Goal: Transaction & Acquisition: Purchase product/service

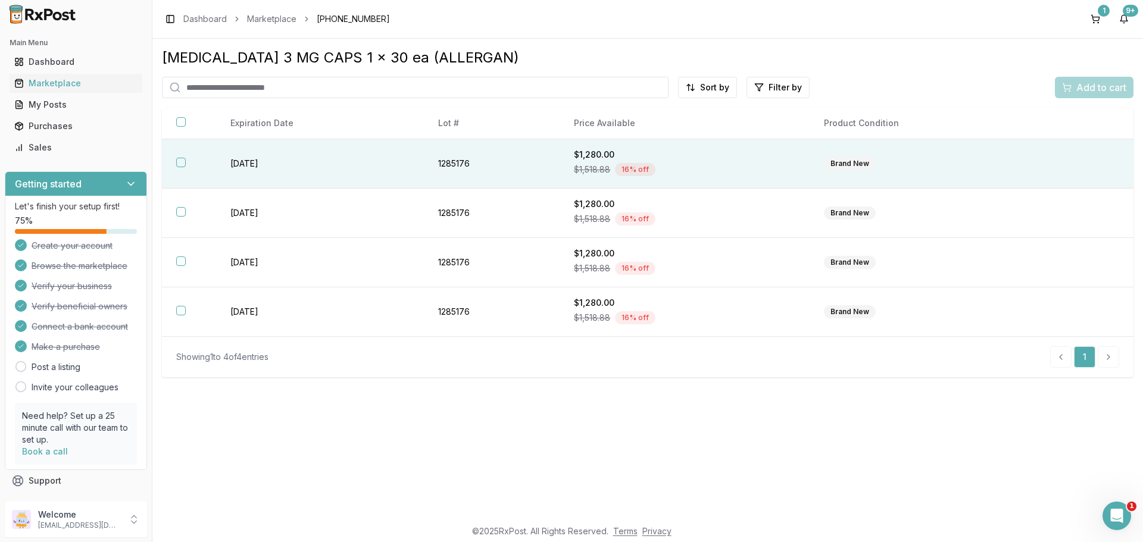
click at [179, 167] on th at bounding box center [189, 163] width 54 height 49
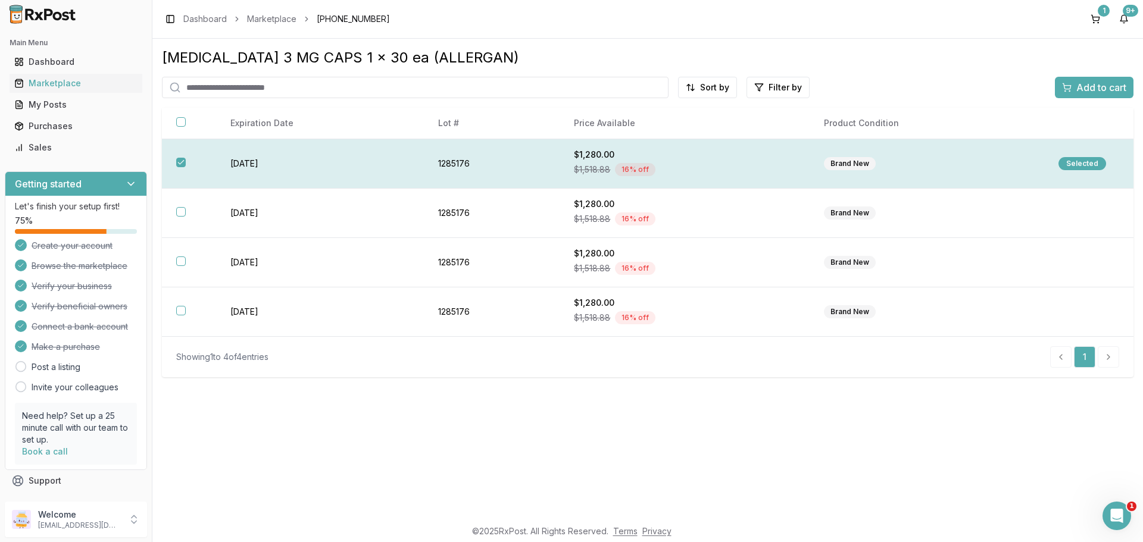
click at [1081, 159] on div "Selected" at bounding box center [1082, 163] width 48 height 13
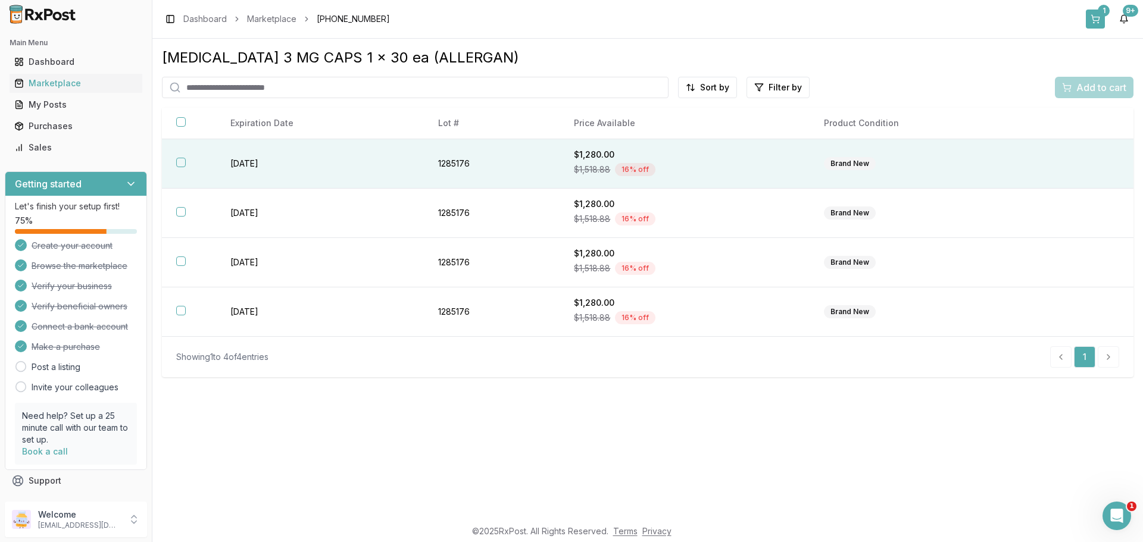
click at [1104, 14] on div "1" at bounding box center [1103, 11] width 12 height 12
click at [177, 158] on button "button" at bounding box center [181, 163] width 10 height 10
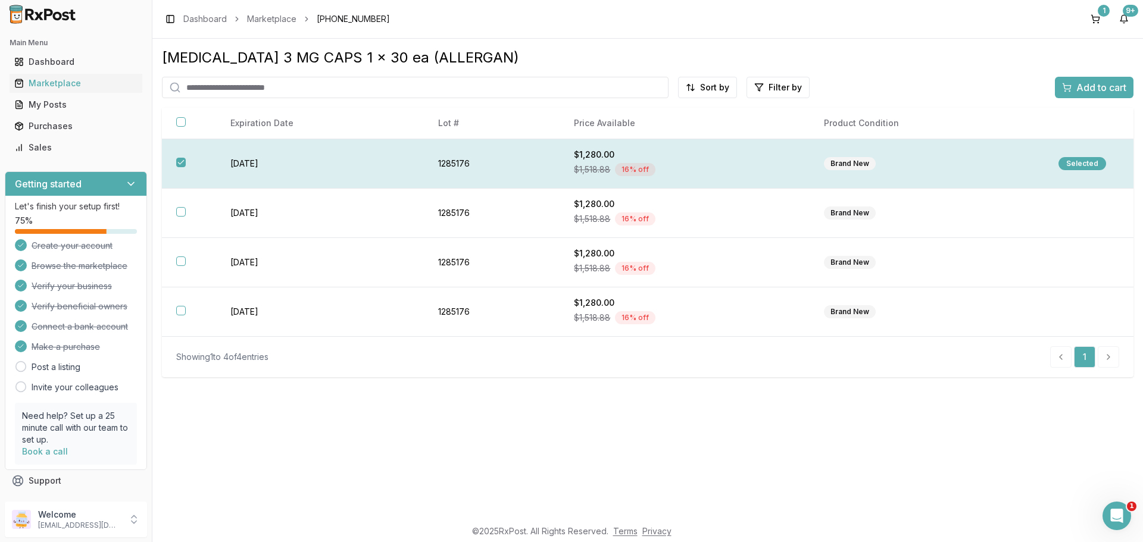
click at [1078, 161] on div "Selected" at bounding box center [1082, 163] width 48 height 13
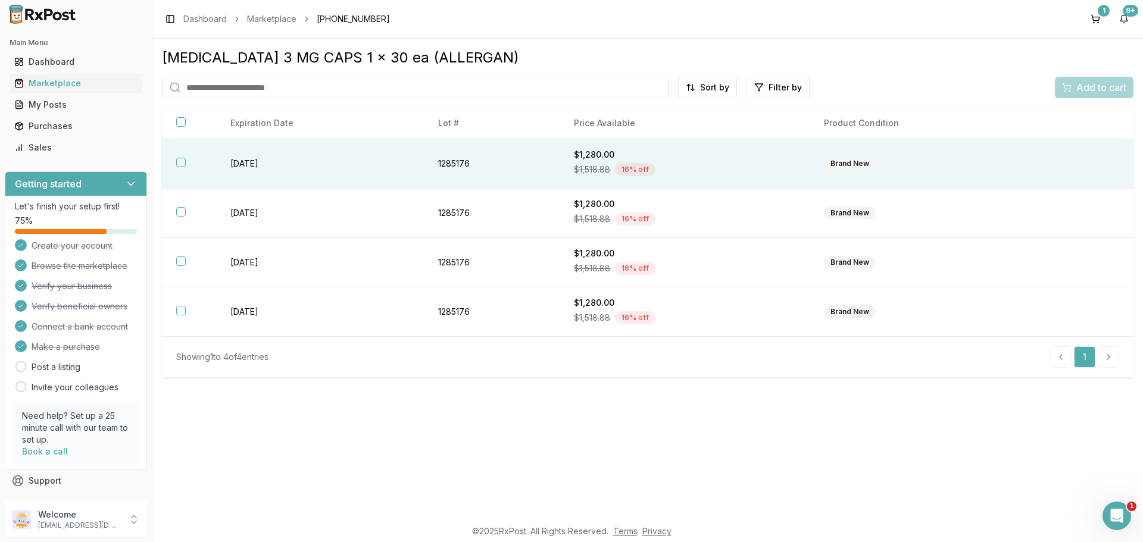
click at [186, 163] on th at bounding box center [189, 163] width 54 height 49
click at [1076, 79] on button "Add to cart" at bounding box center [1093, 87] width 79 height 21
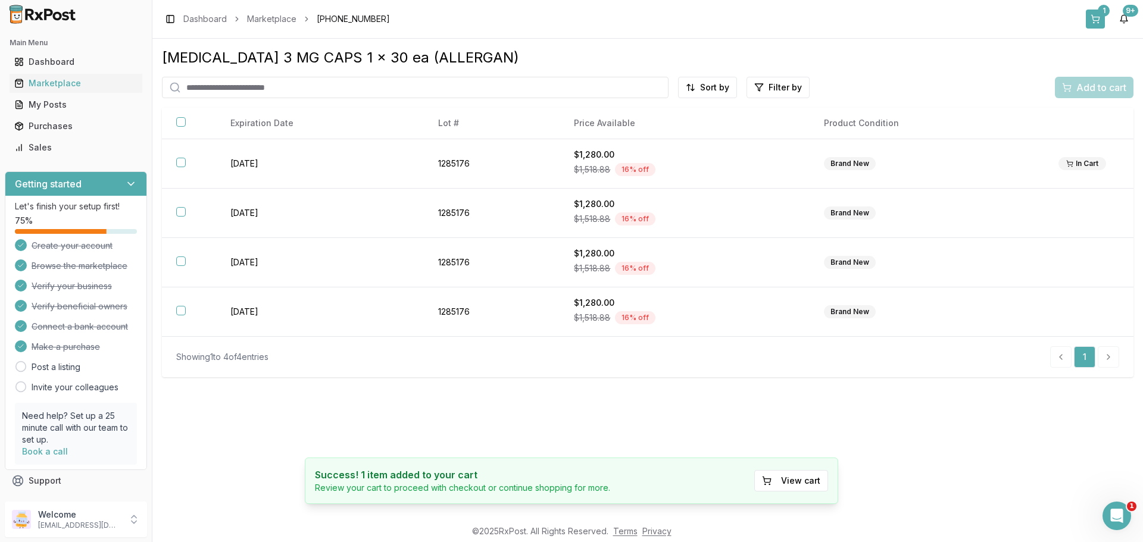
click at [1091, 11] on button "1" at bounding box center [1094, 19] width 19 height 19
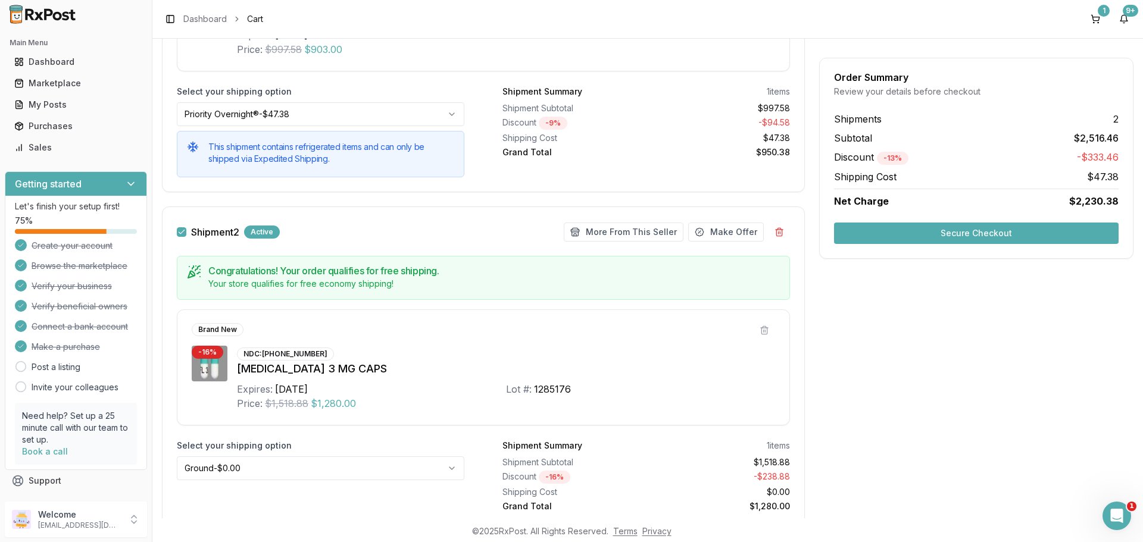
scroll to position [349, 0]
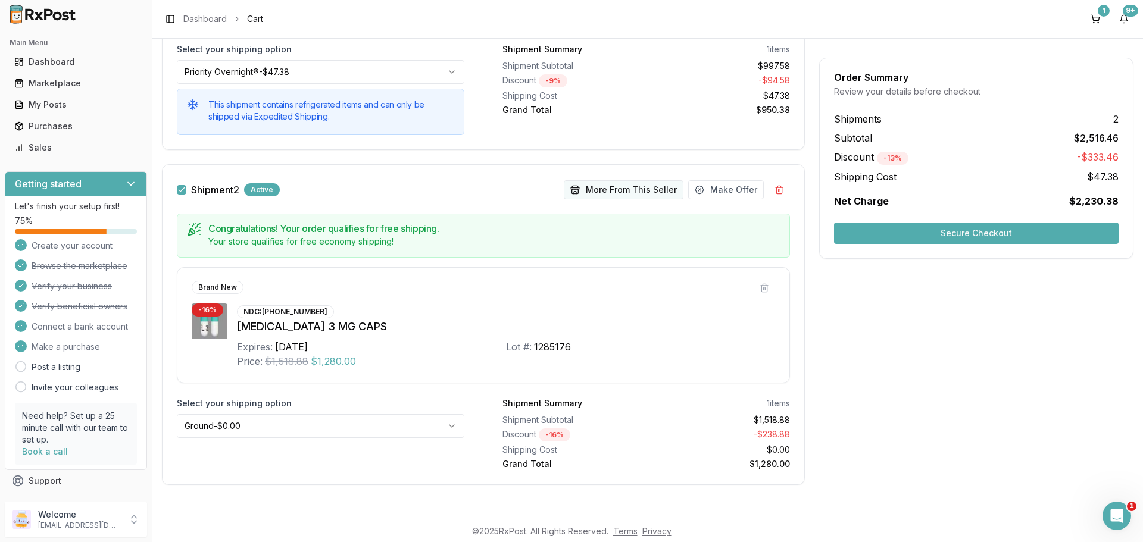
click at [653, 188] on button "More From This Seller" at bounding box center [624, 189] width 120 height 19
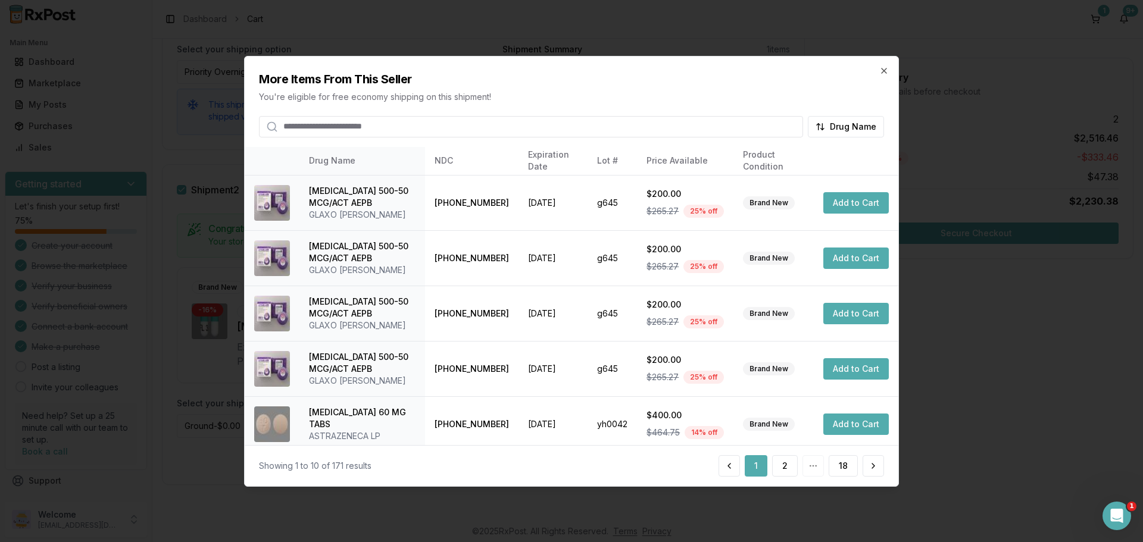
click at [315, 123] on input "search" at bounding box center [531, 125] width 544 height 21
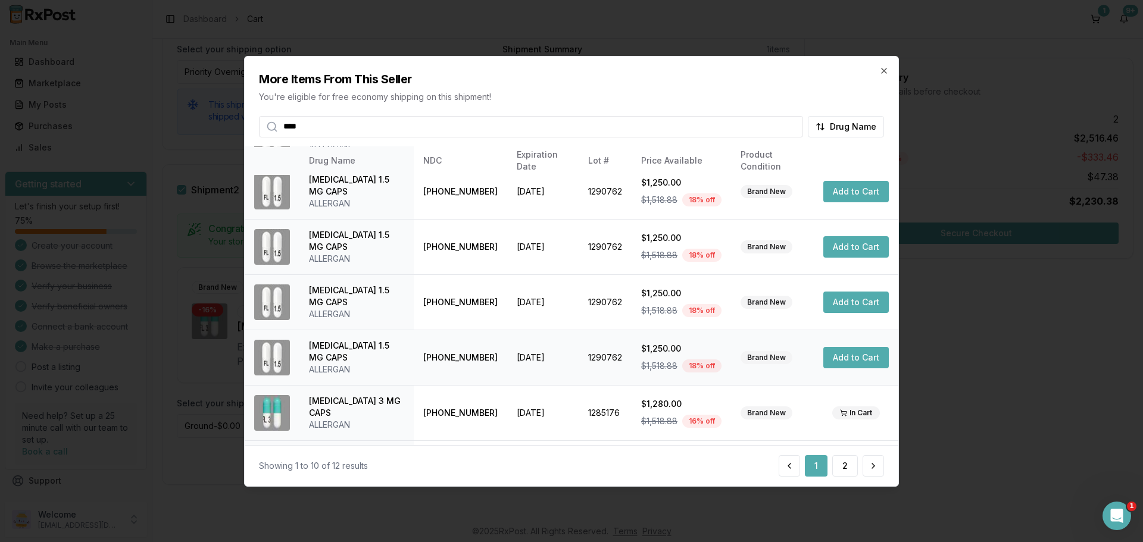
scroll to position [283, 0]
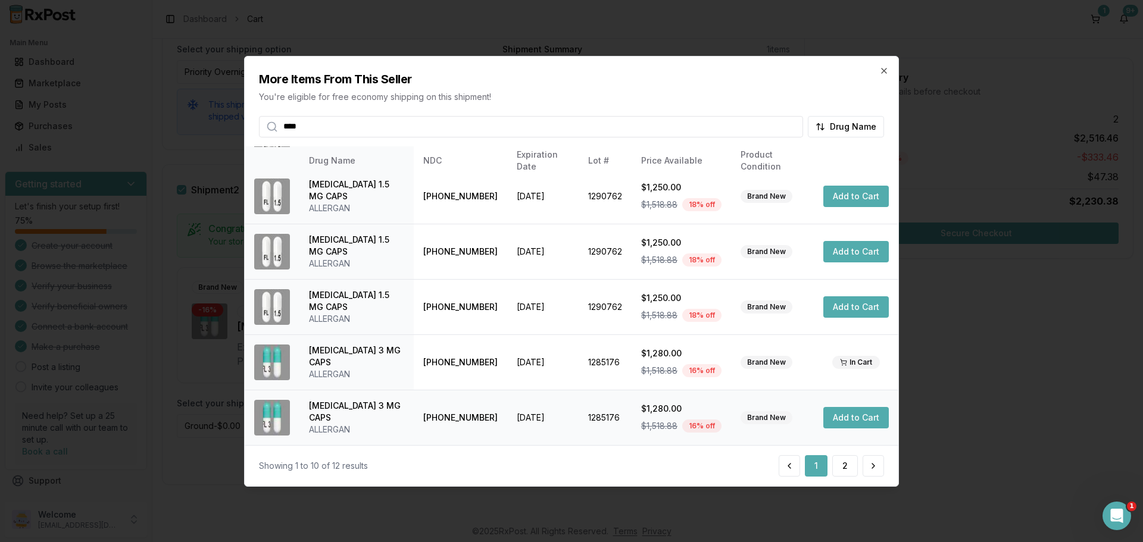
type input "****"
click at [856, 412] on button "Add to Cart" at bounding box center [855, 417] width 65 height 21
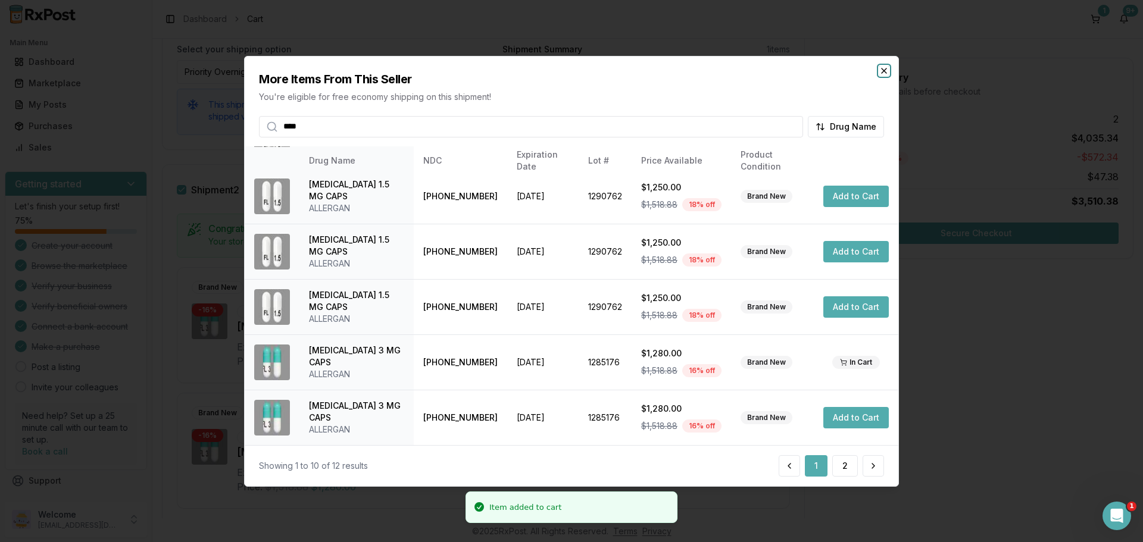
click at [883, 70] on icon "button" at bounding box center [883, 70] width 5 height 5
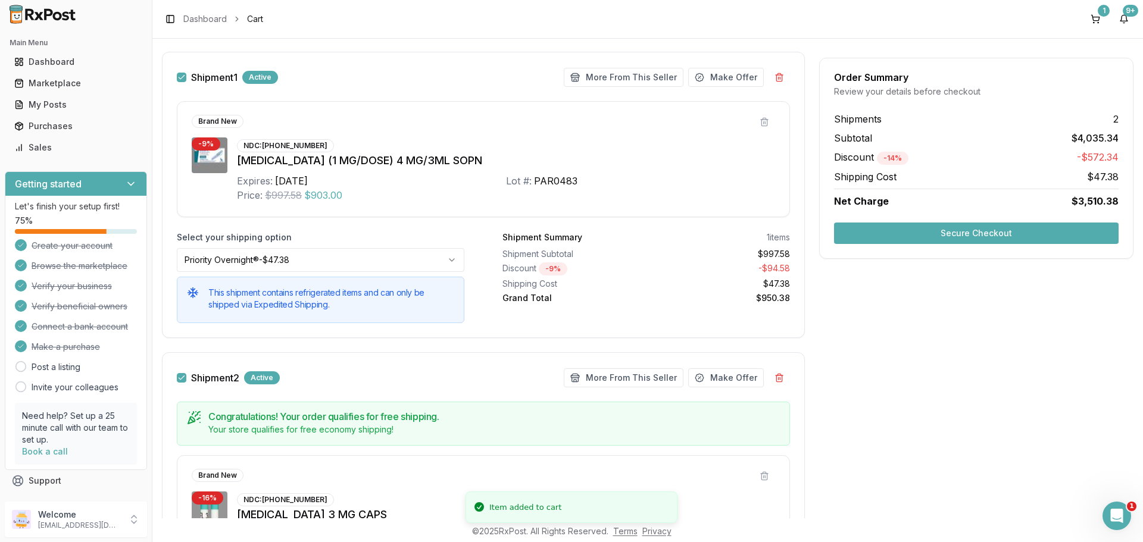
scroll to position [0, 0]
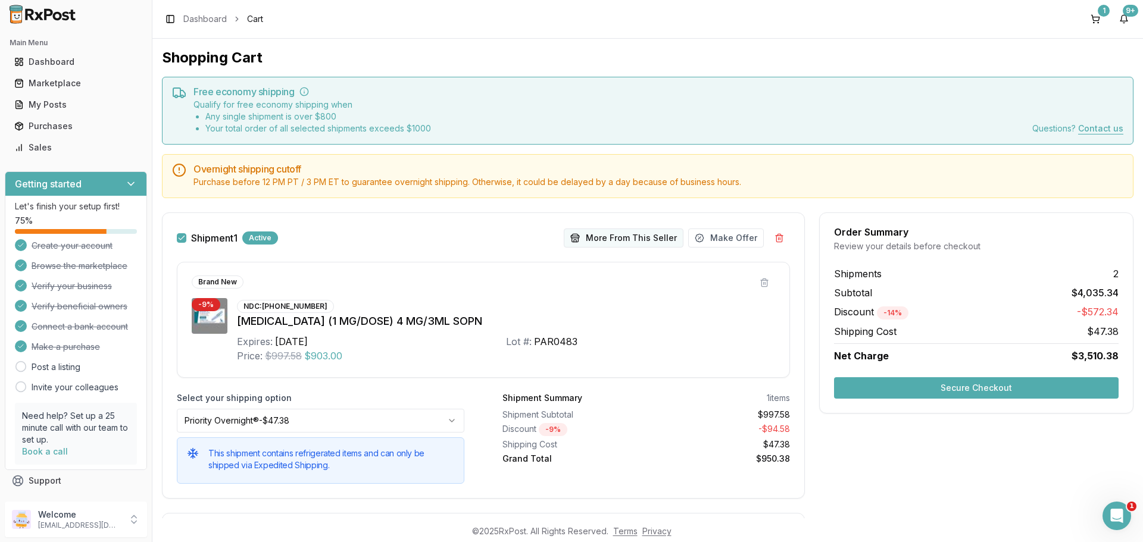
click at [592, 232] on button "More From This Seller" at bounding box center [624, 238] width 120 height 19
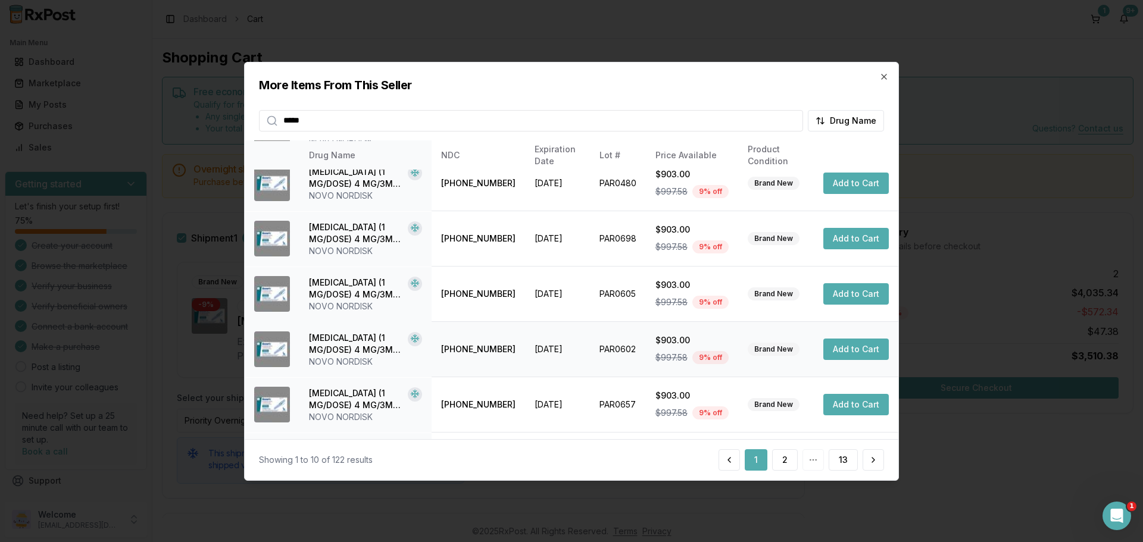
scroll to position [283, 0]
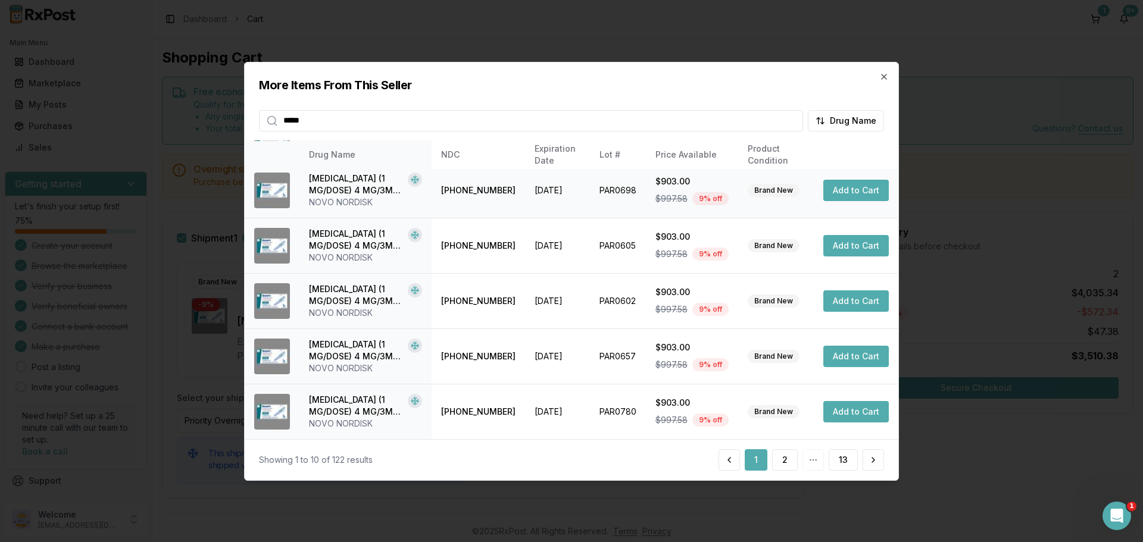
type input "*****"
click at [851, 187] on button "Add to Cart" at bounding box center [855, 190] width 65 height 21
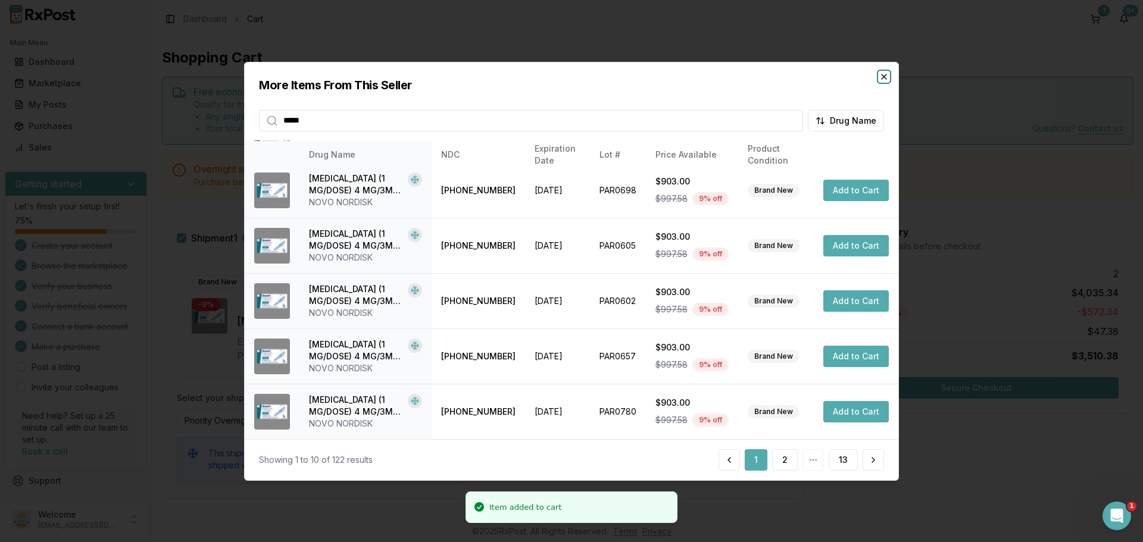
click at [886, 74] on icon "button" at bounding box center [883, 76] width 5 height 5
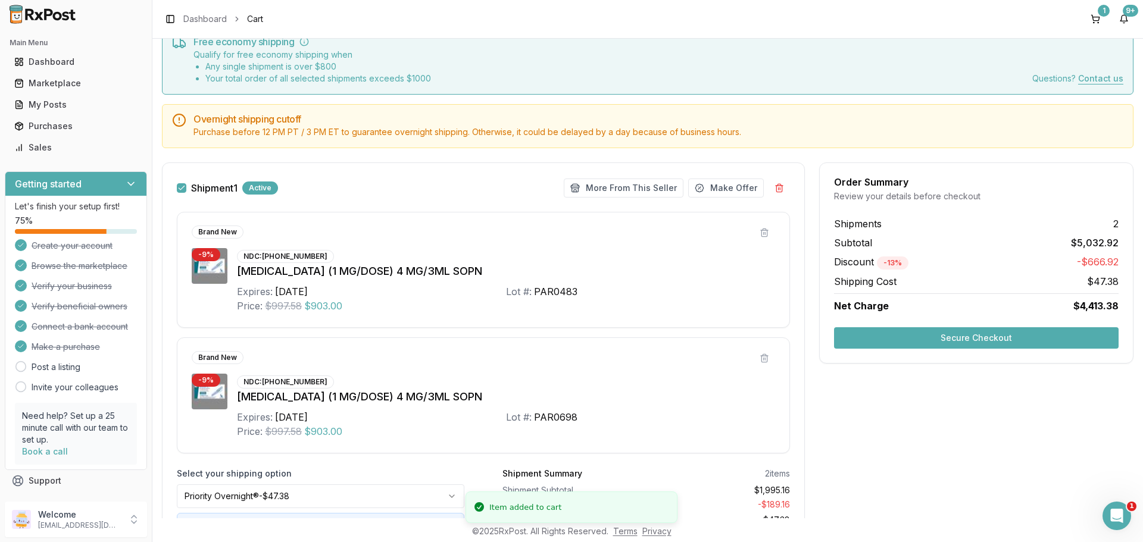
scroll to position [119, 0]
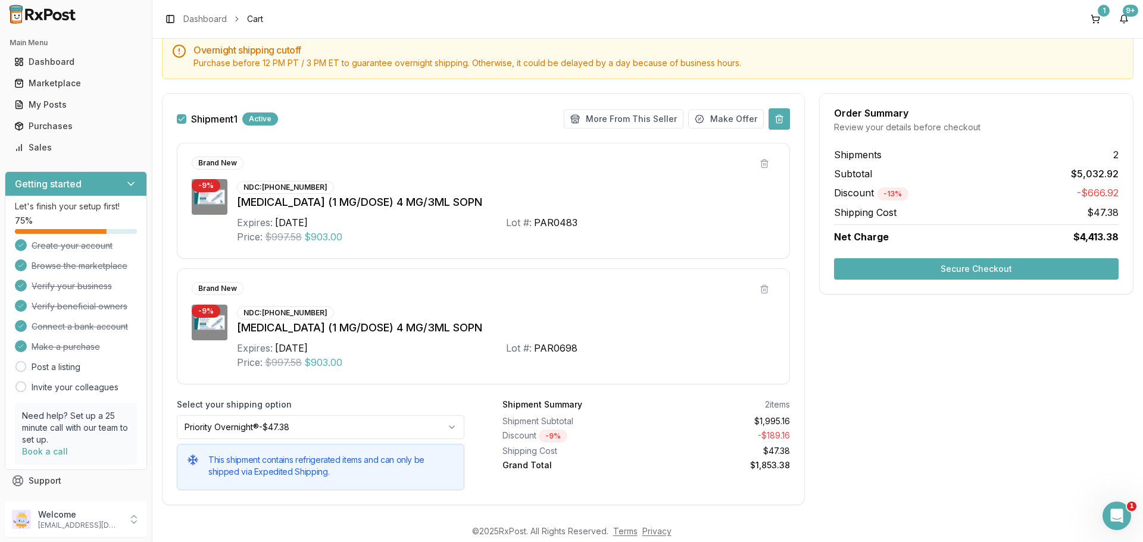
click at [777, 115] on button at bounding box center [778, 118] width 21 height 21
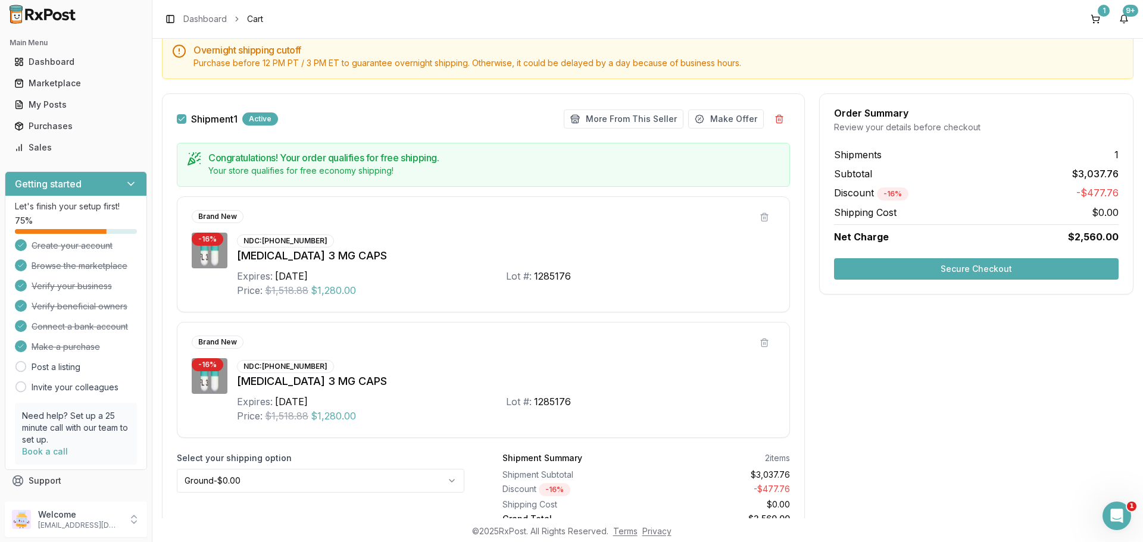
click at [960, 264] on button "Secure Checkout" at bounding box center [976, 268] width 284 height 21
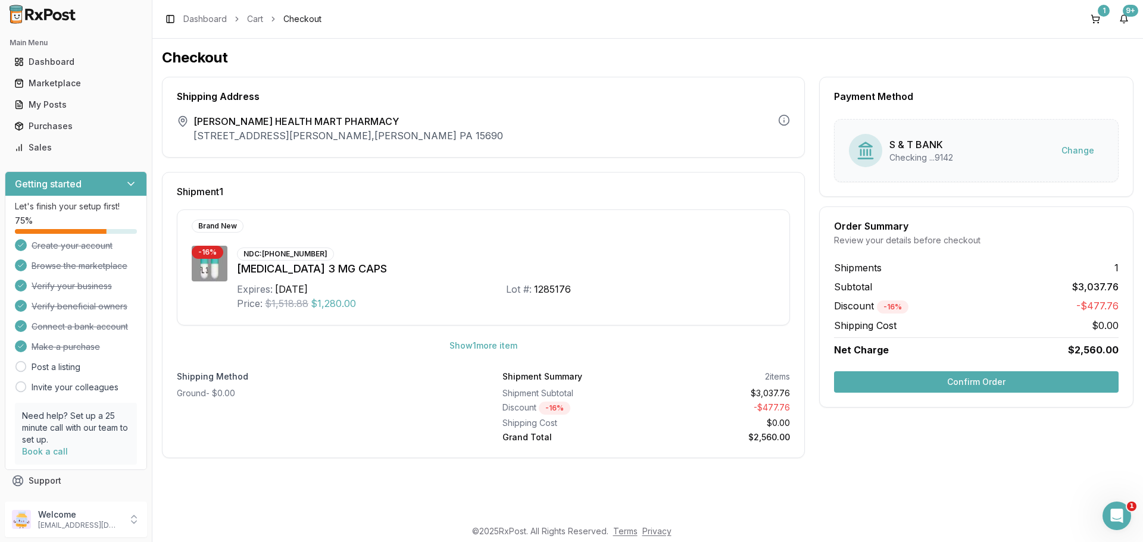
click at [920, 376] on button "Confirm Order" at bounding box center [976, 381] width 284 height 21
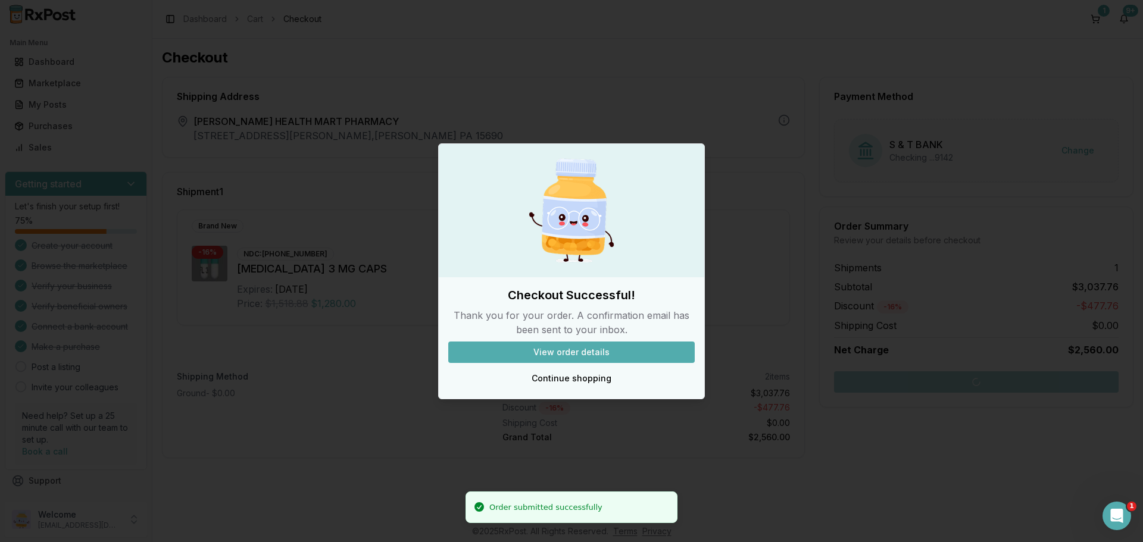
click at [590, 349] on button "View order details" at bounding box center [571, 352] width 246 height 21
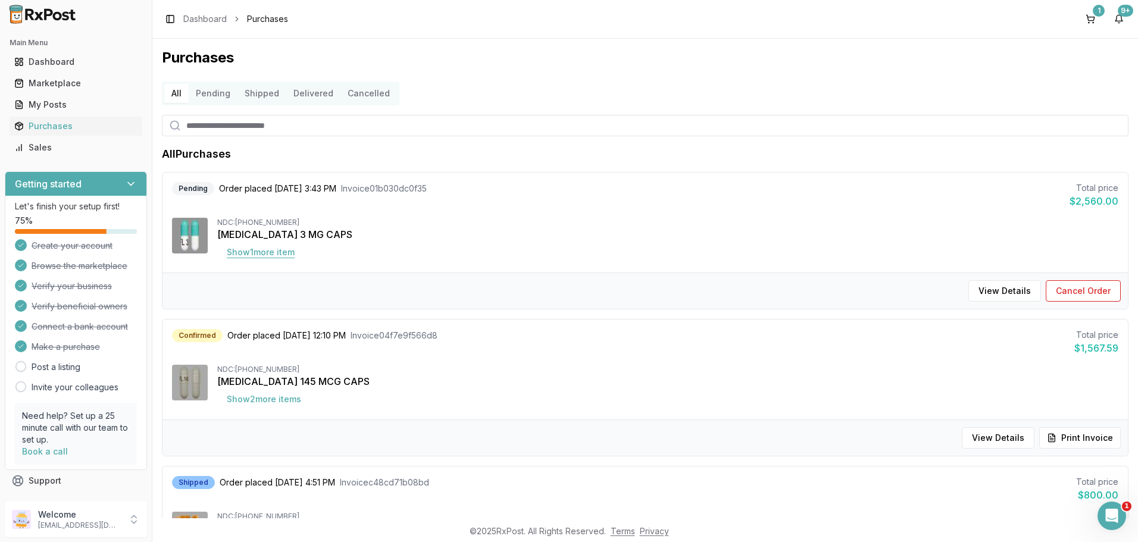
click at [259, 255] on button "Show 1 more item" at bounding box center [260, 252] width 87 height 21
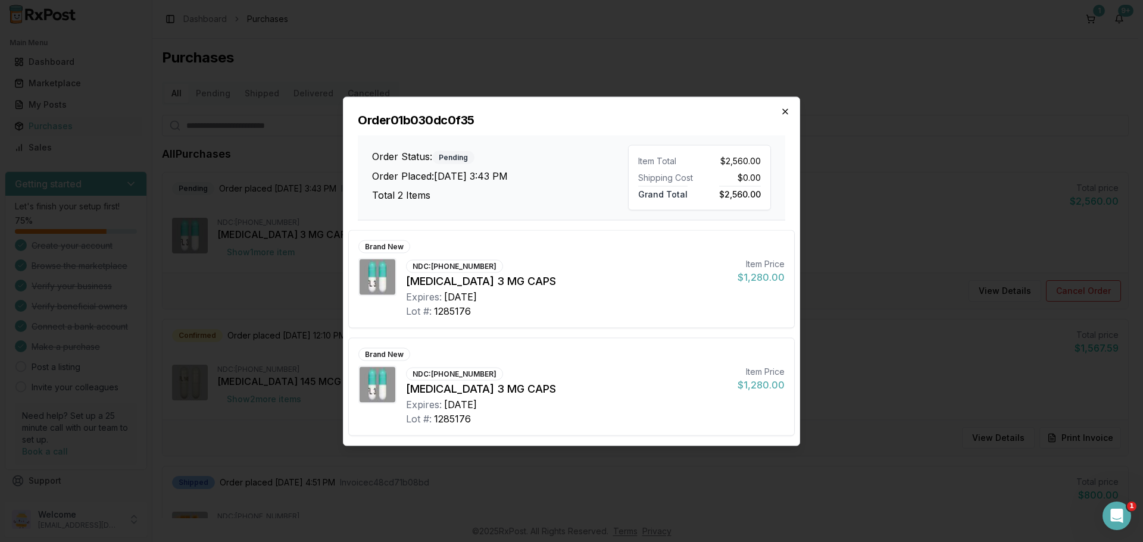
click at [786, 109] on icon "button" at bounding box center [785, 112] width 10 height 10
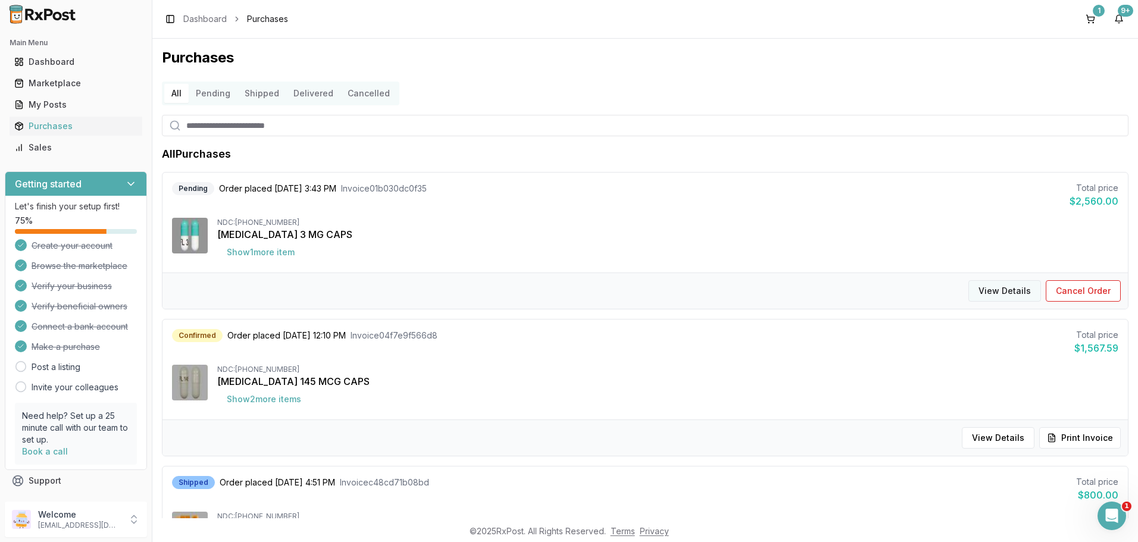
click at [982, 285] on button "View Details" at bounding box center [1004, 290] width 73 height 21
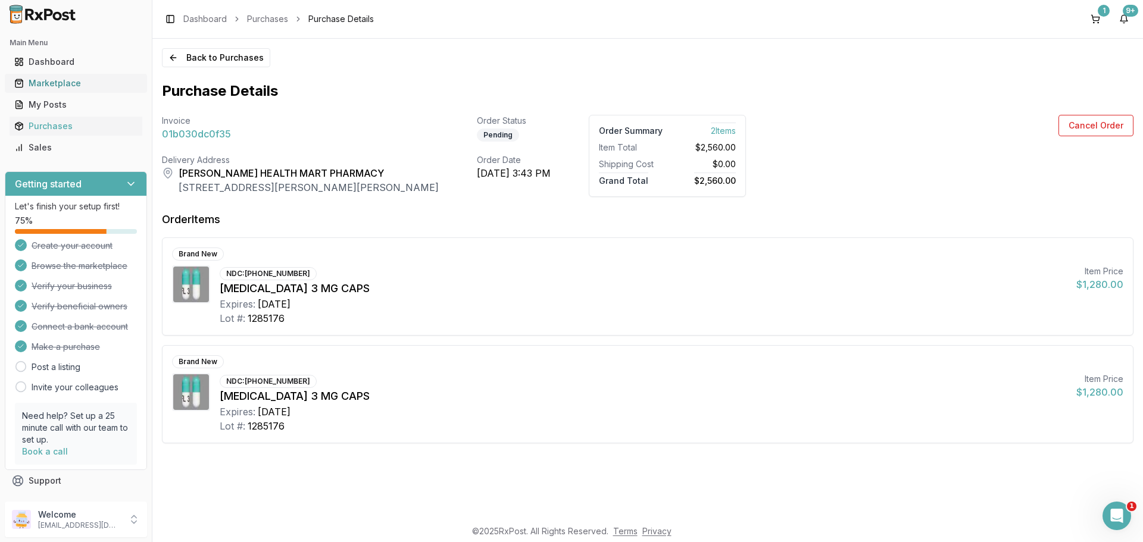
click at [67, 83] on div "Marketplace" at bounding box center [75, 83] width 123 height 12
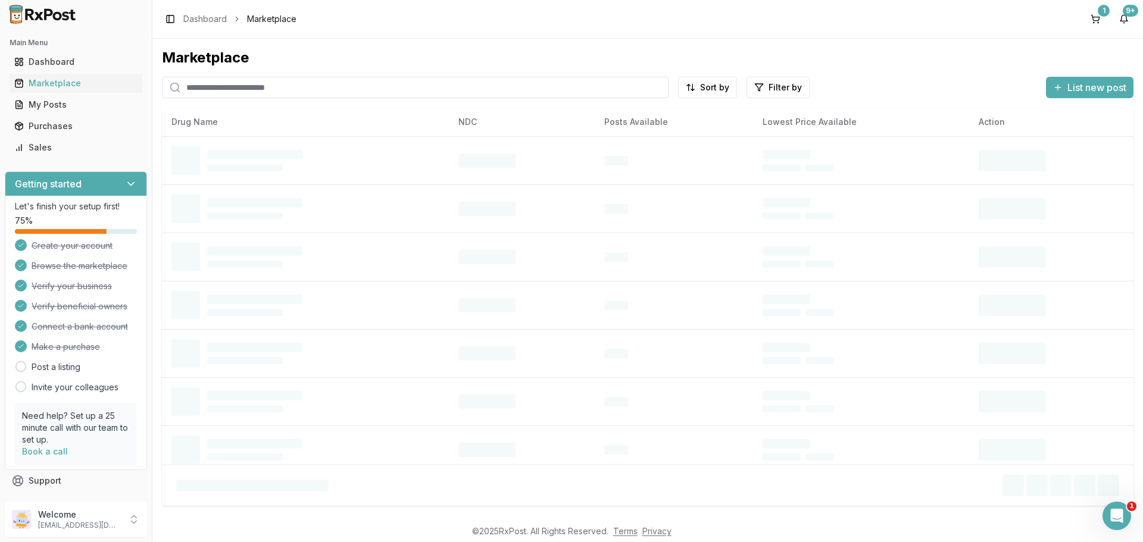
click at [269, 94] on input "search" at bounding box center [415, 87] width 506 height 21
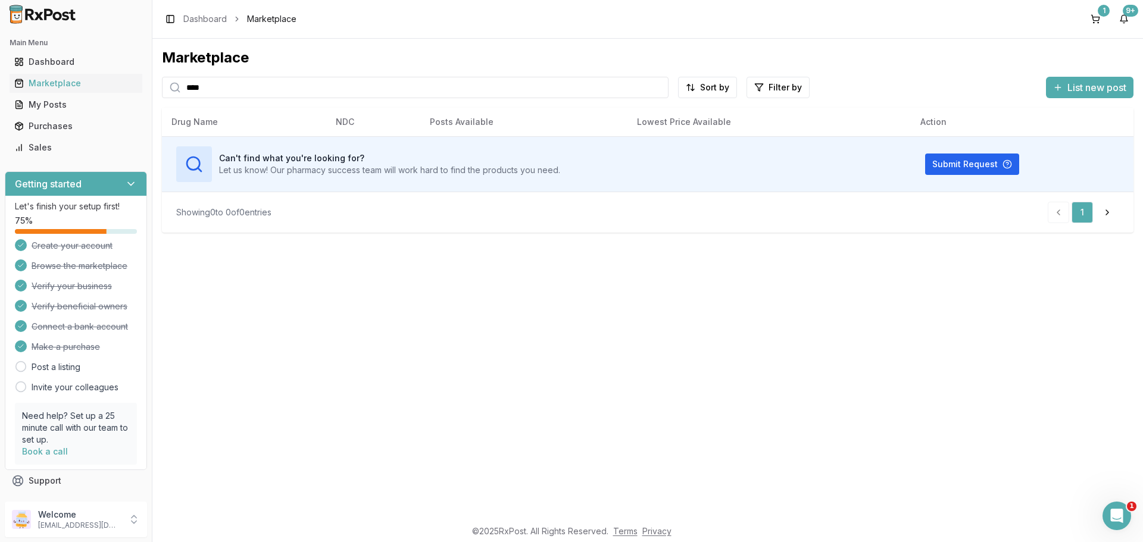
drag, startPoint x: 224, startPoint y: 93, endPoint x: 0, endPoint y: 33, distance: 232.3
click at [0, 51] on div "Main Menu Dashboard Marketplace My Posts Purchases Sales Getting started Let's …" at bounding box center [571, 271] width 1143 height 542
paste input "*******"
click at [231, 85] on input "**********" at bounding box center [415, 87] width 506 height 21
click at [209, 87] on input "**********" at bounding box center [415, 87] width 506 height 21
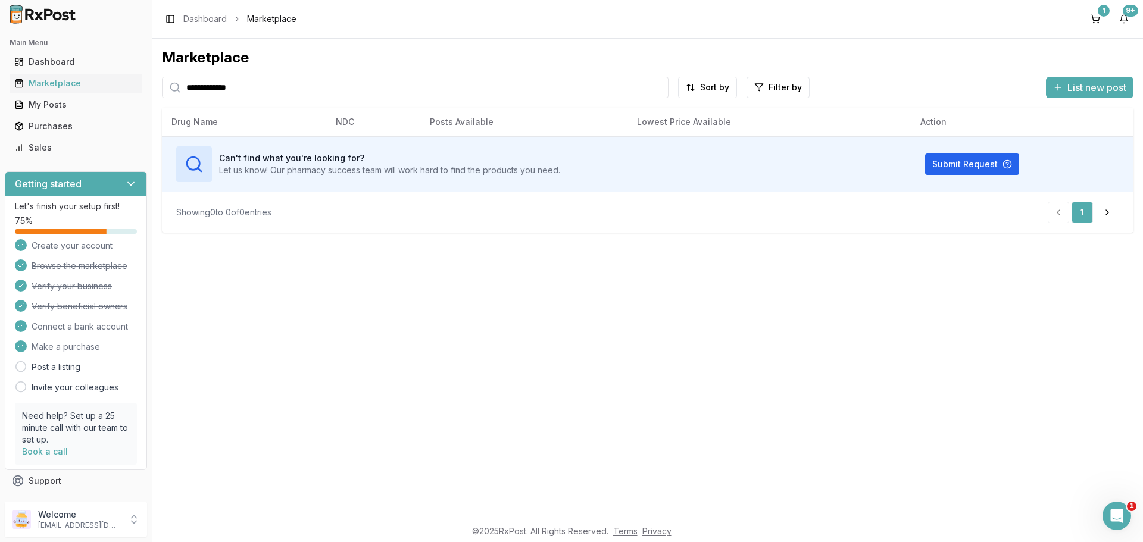
drag, startPoint x: 280, startPoint y: 89, endPoint x: 0, endPoint y: 49, distance: 282.5
click at [0, 39] on div "**********" at bounding box center [571, 271] width 1143 height 542
type input "**********"
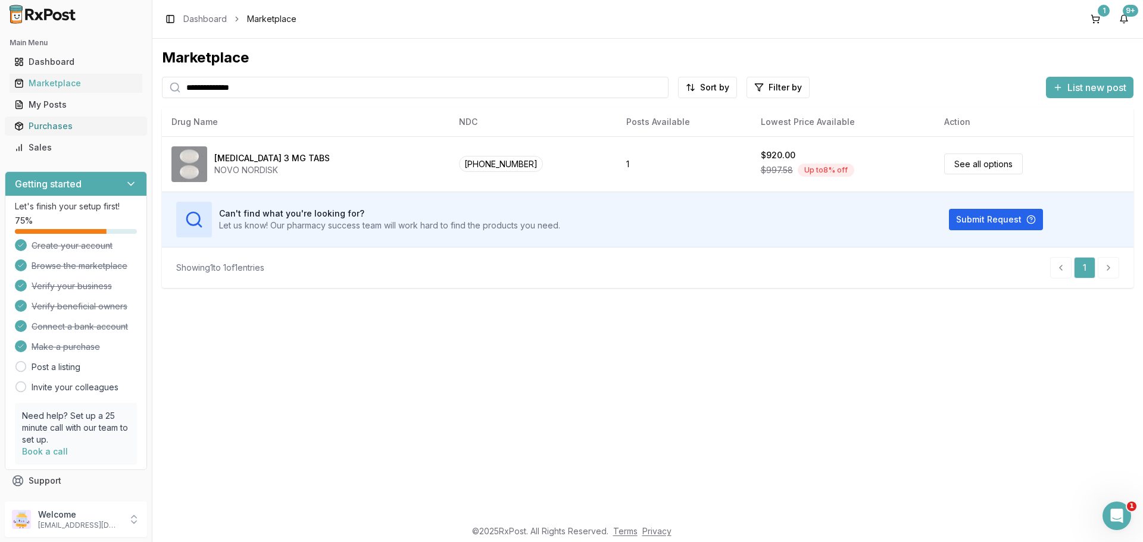
click at [53, 121] on div "Purchases" at bounding box center [75, 126] width 123 height 12
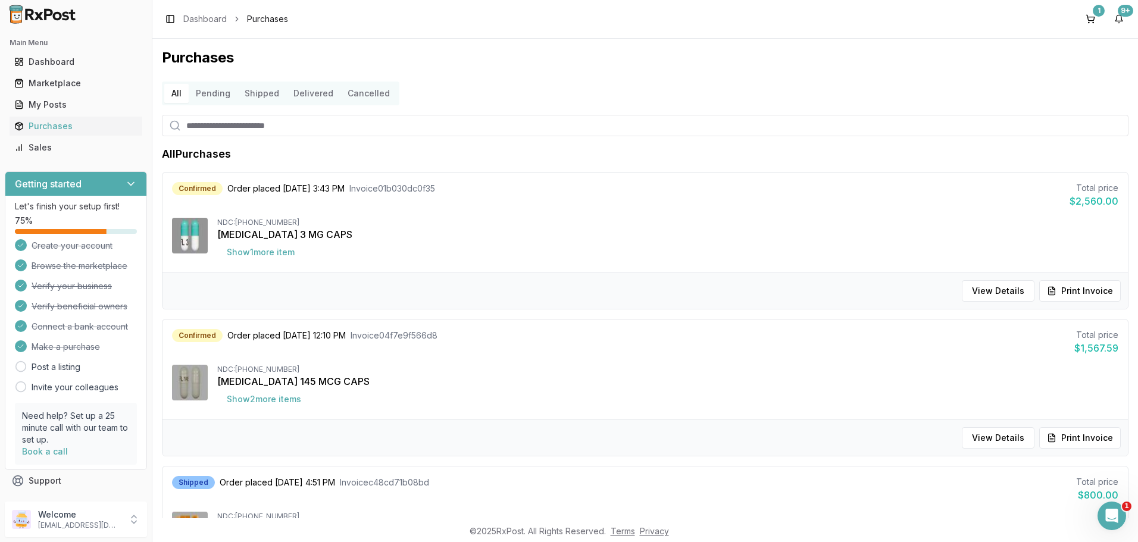
click at [209, 95] on button "Pending" at bounding box center [213, 93] width 49 height 19
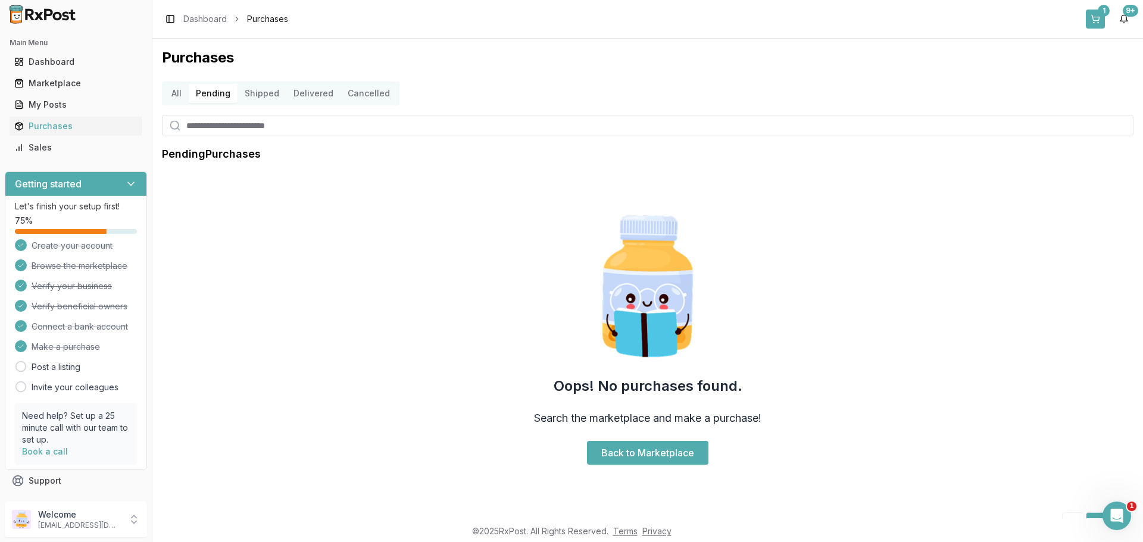
click at [1097, 12] on button "1" at bounding box center [1094, 19] width 19 height 19
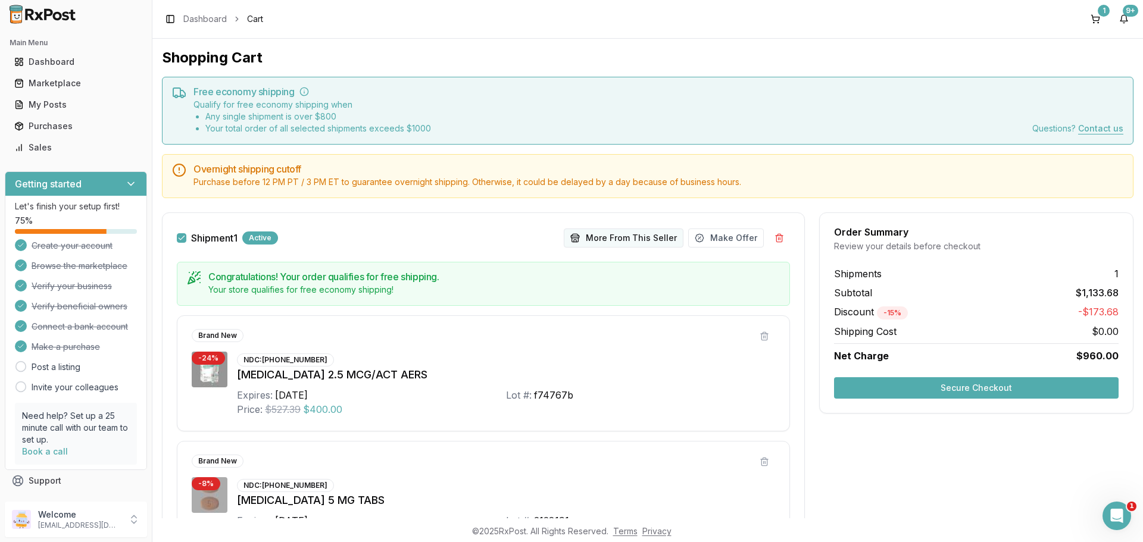
click at [616, 236] on button "More From This Seller" at bounding box center [624, 238] width 120 height 19
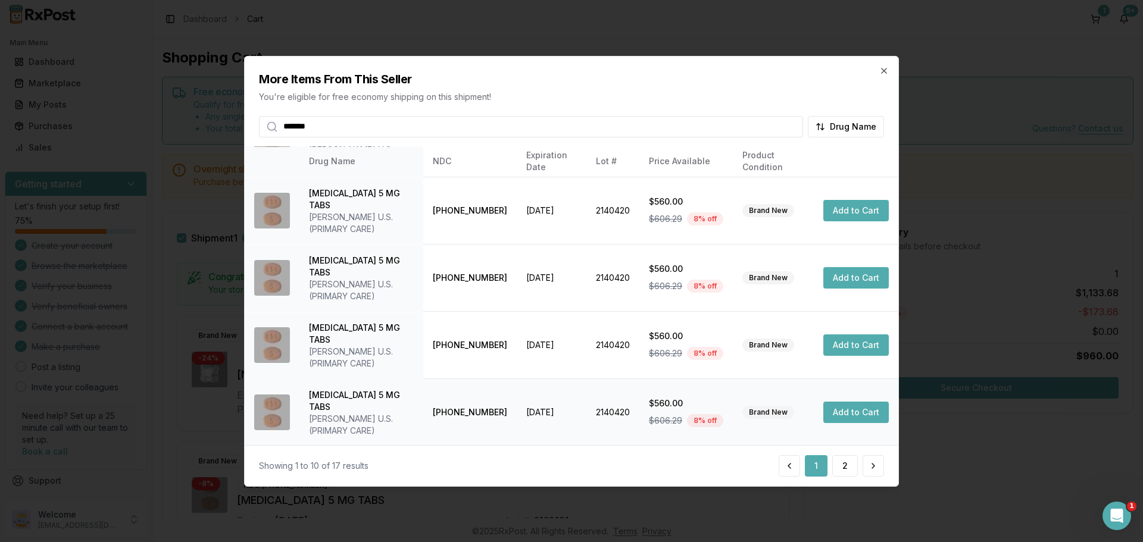
scroll to position [283, 0]
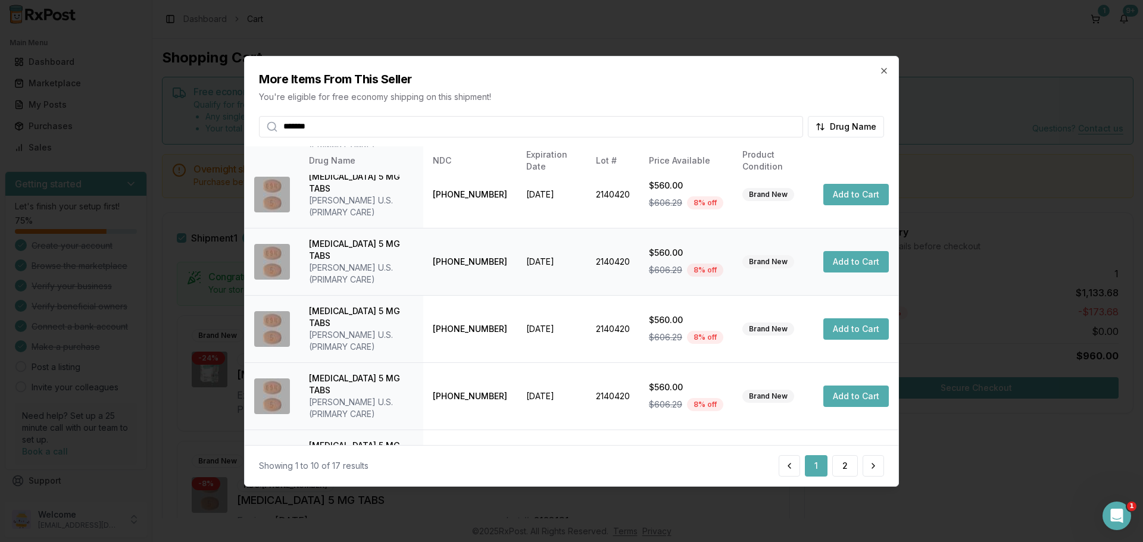
type input "*******"
click at [852, 251] on button "Add to Cart" at bounding box center [855, 261] width 65 height 21
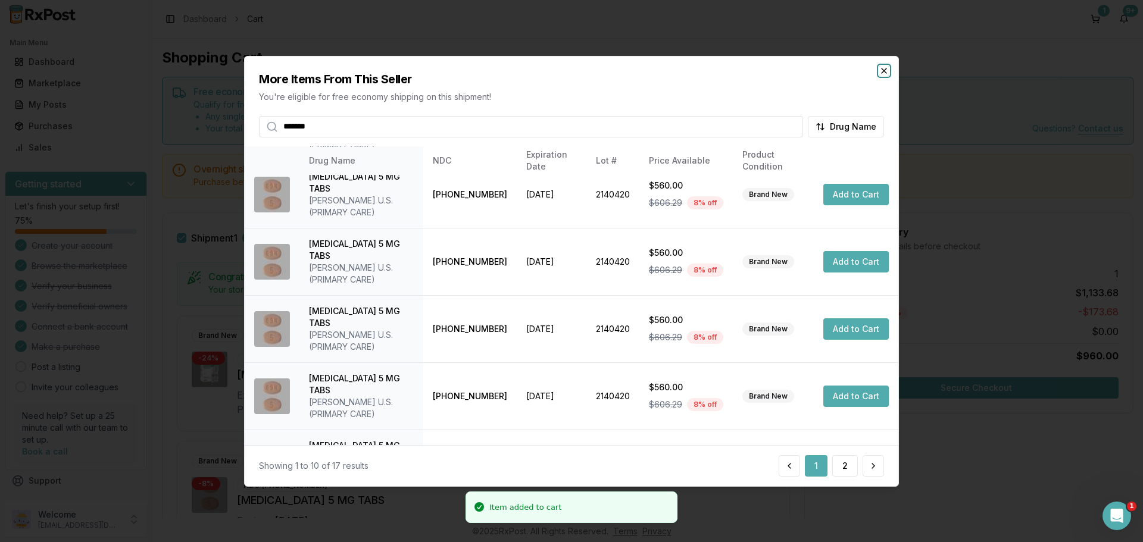
click at [887, 66] on icon "button" at bounding box center [884, 70] width 10 height 10
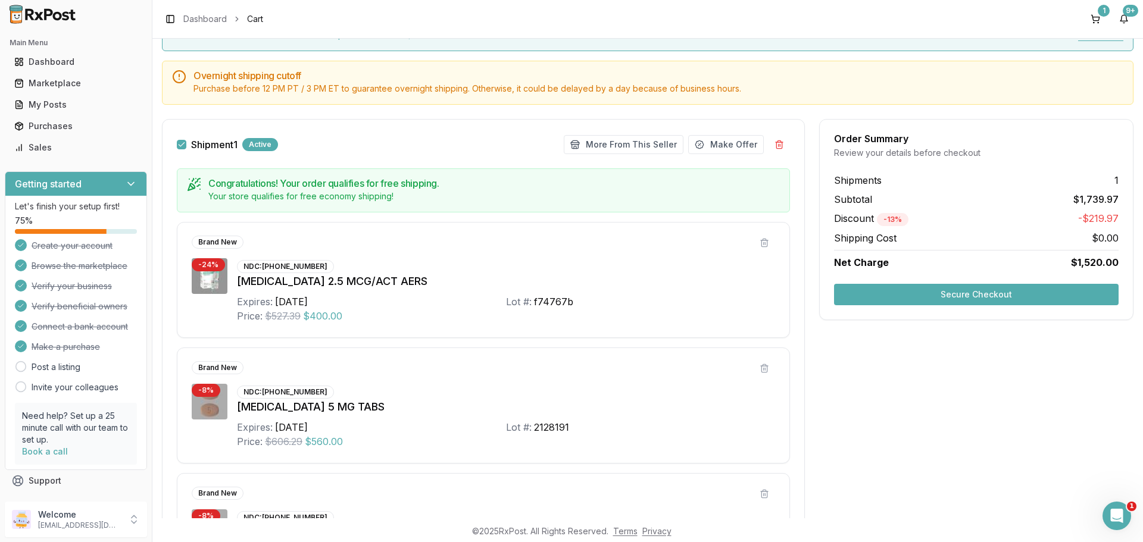
scroll to position [0, 0]
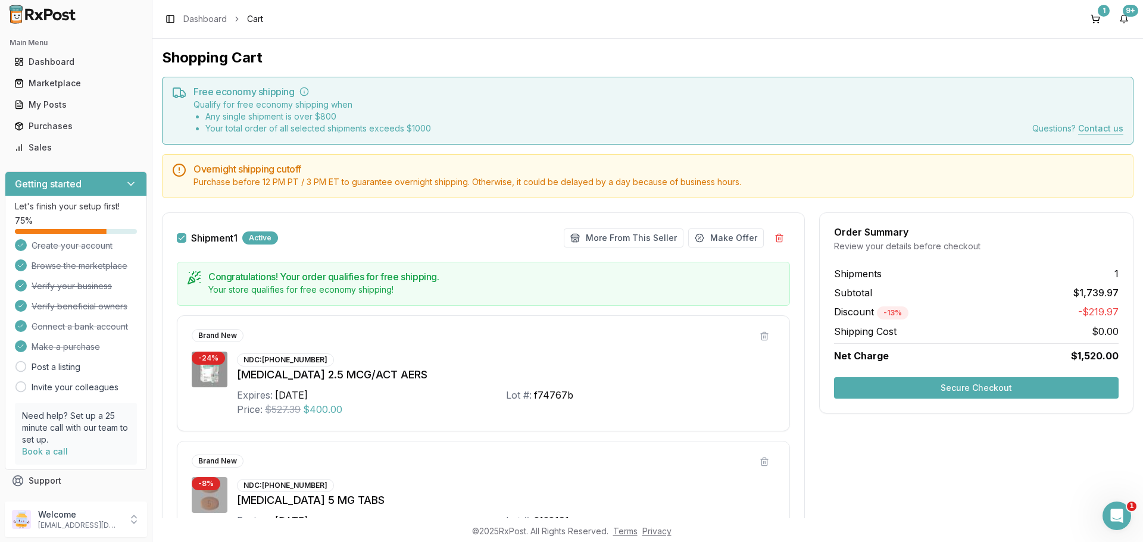
click at [963, 387] on button "Secure Checkout" at bounding box center [976, 387] width 284 height 21
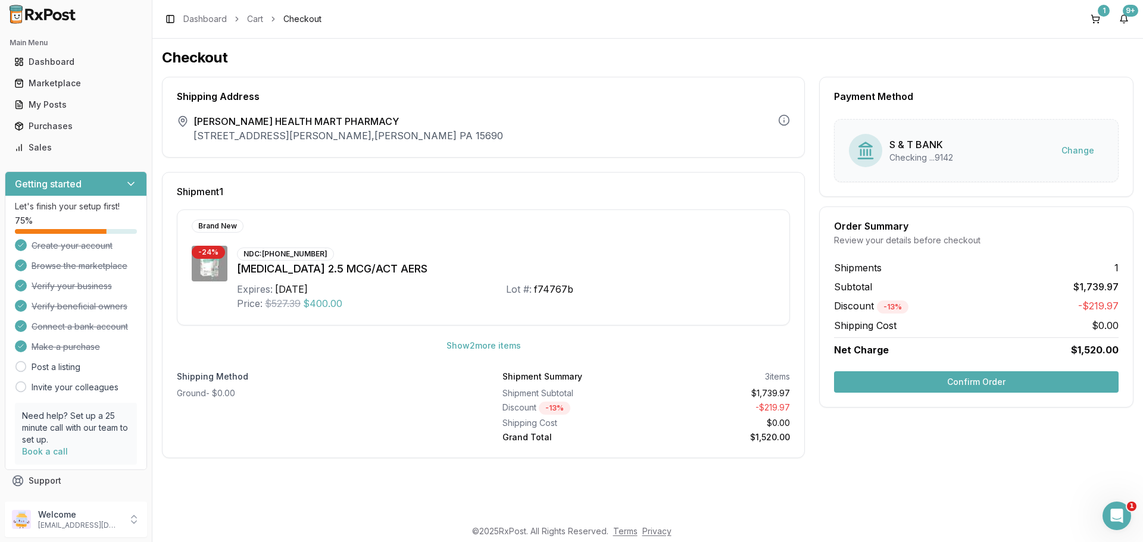
click at [963, 378] on button "Confirm Order" at bounding box center [976, 381] width 284 height 21
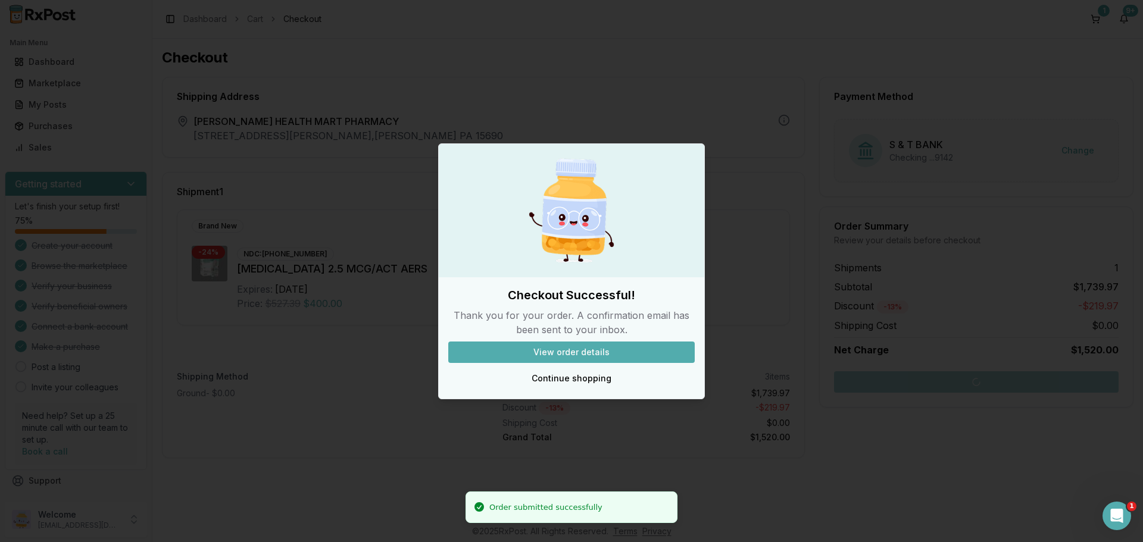
click at [597, 345] on button "View order details" at bounding box center [571, 352] width 246 height 21
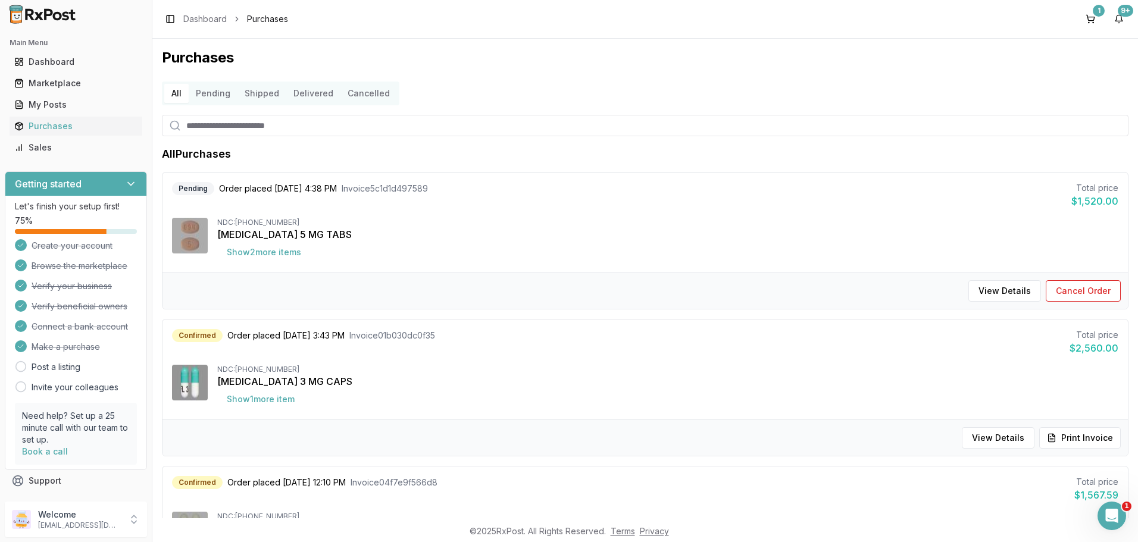
click at [328, 134] on input "search" at bounding box center [645, 125] width 966 height 21
type input "*******"
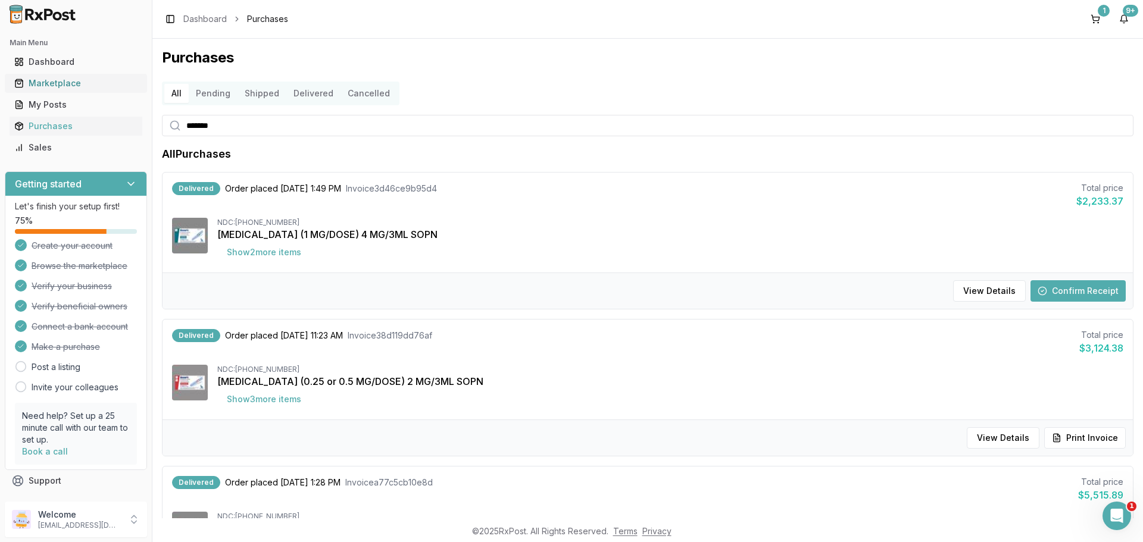
click at [30, 82] on div "Marketplace" at bounding box center [75, 83] width 123 height 12
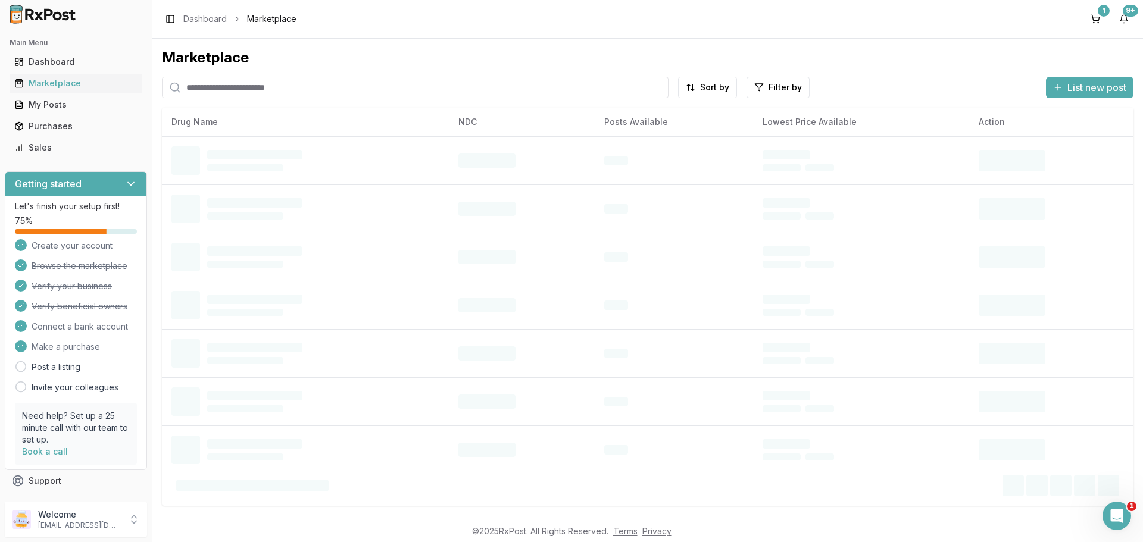
click at [233, 86] on input "search" at bounding box center [415, 87] width 506 height 21
type input "*******"
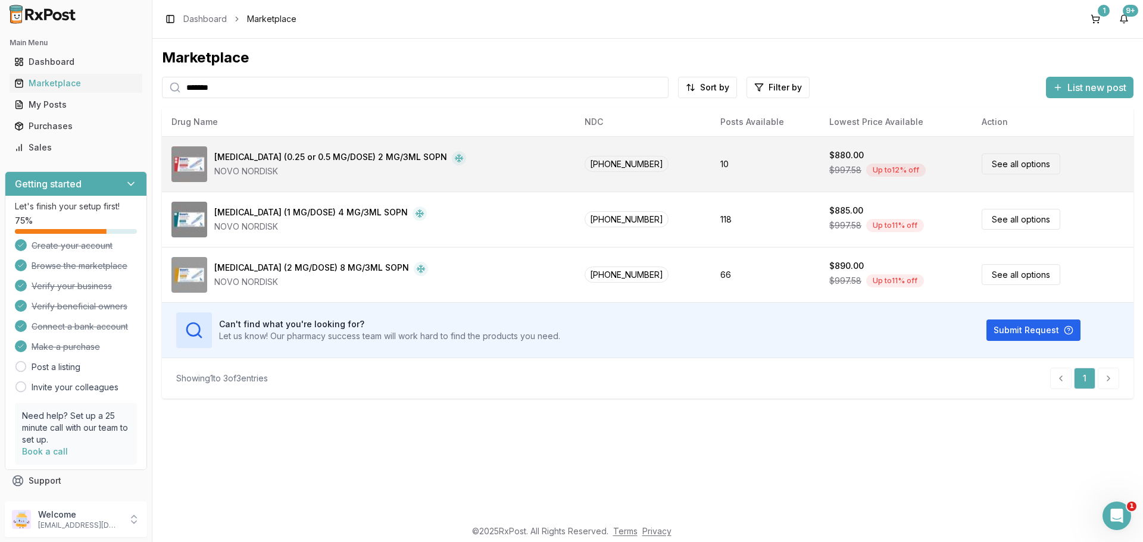
click at [1009, 164] on link "See all options" at bounding box center [1020, 164] width 79 height 21
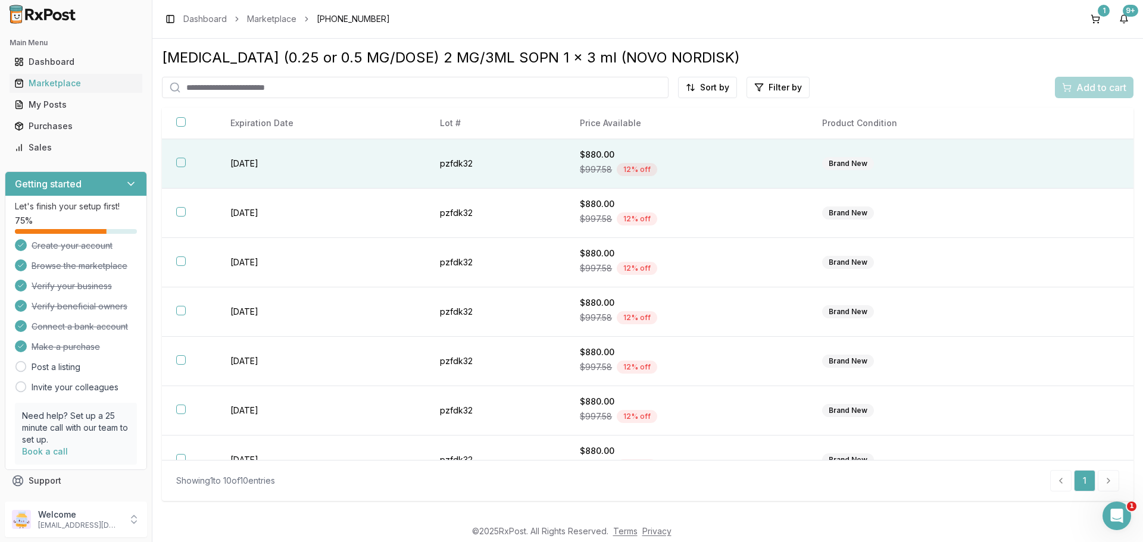
click at [176, 160] on button "button" at bounding box center [181, 163] width 10 height 10
click at [1074, 80] on div "Add to cart" at bounding box center [1094, 87] width 64 height 14
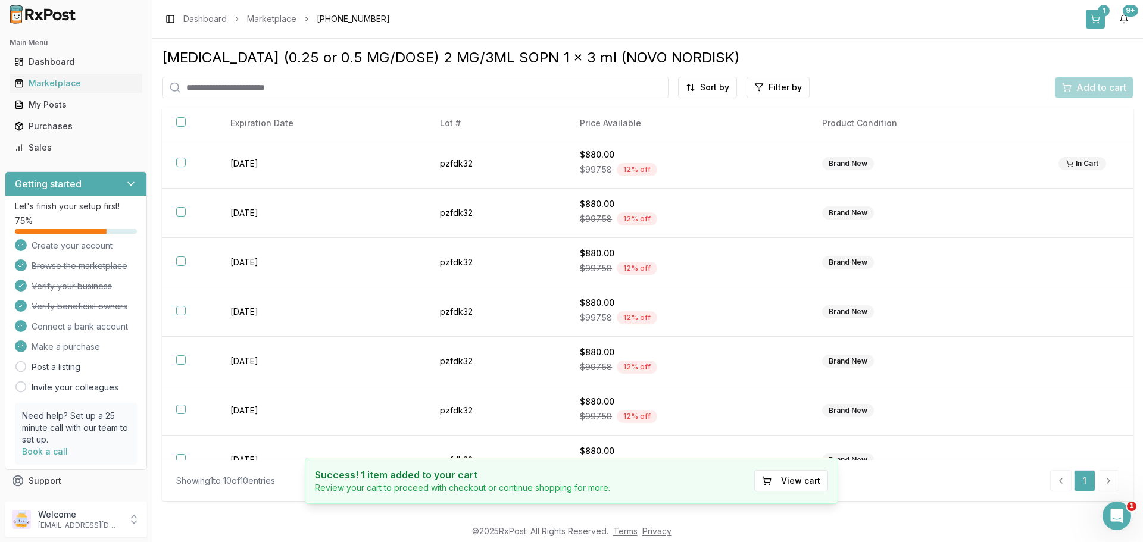
click at [1101, 14] on div "1" at bounding box center [1103, 11] width 12 height 12
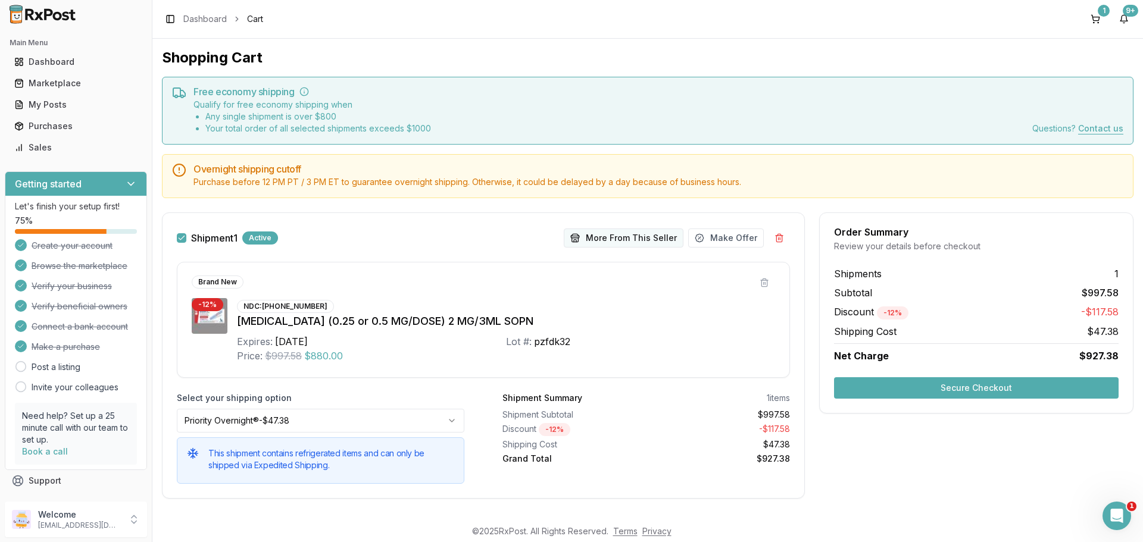
click at [622, 238] on button "More From This Seller" at bounding box center [624, 238] width 120 height 19
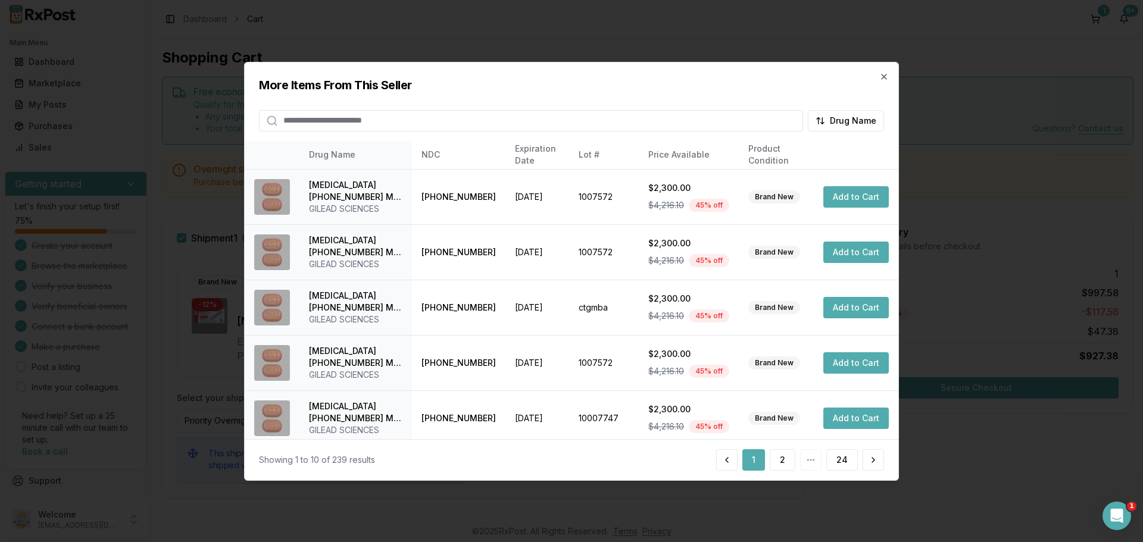
click at [448, 117] on input "search" at bounding box center [531, 119] width 544 height 21
type input "*******"
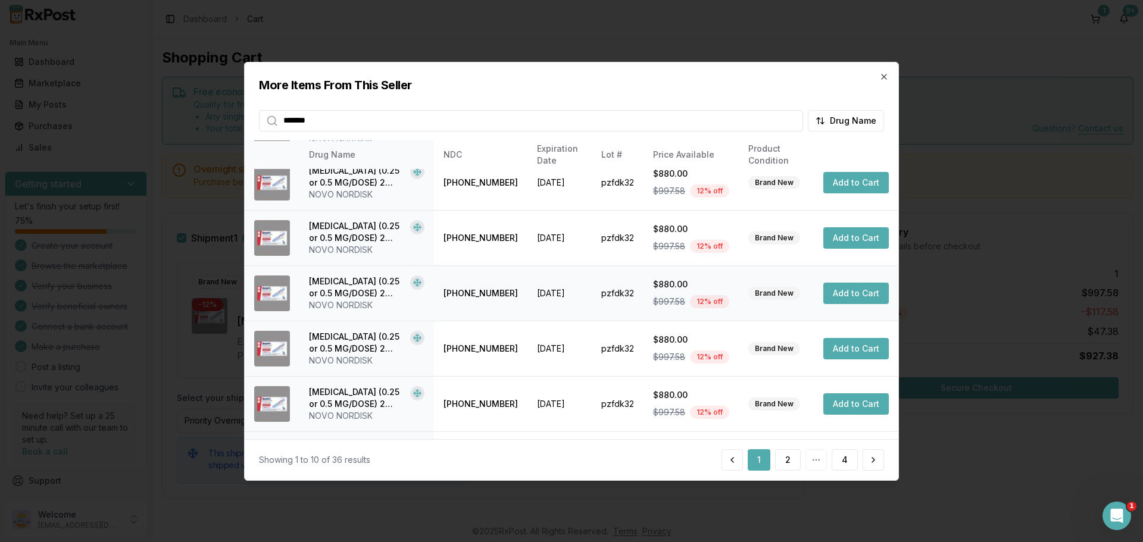
scroll to position [119, 0]
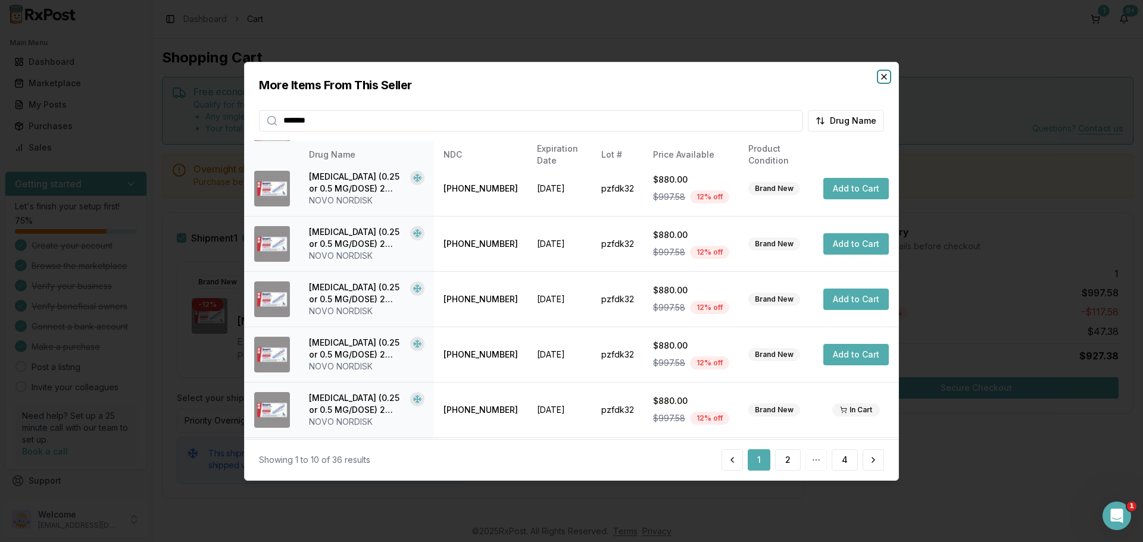
click at [884, 77] on icon "button" at bounding box center [883, 76] width 5 height 5
